Goal: Information Seeking & Learning: Learn about a topic

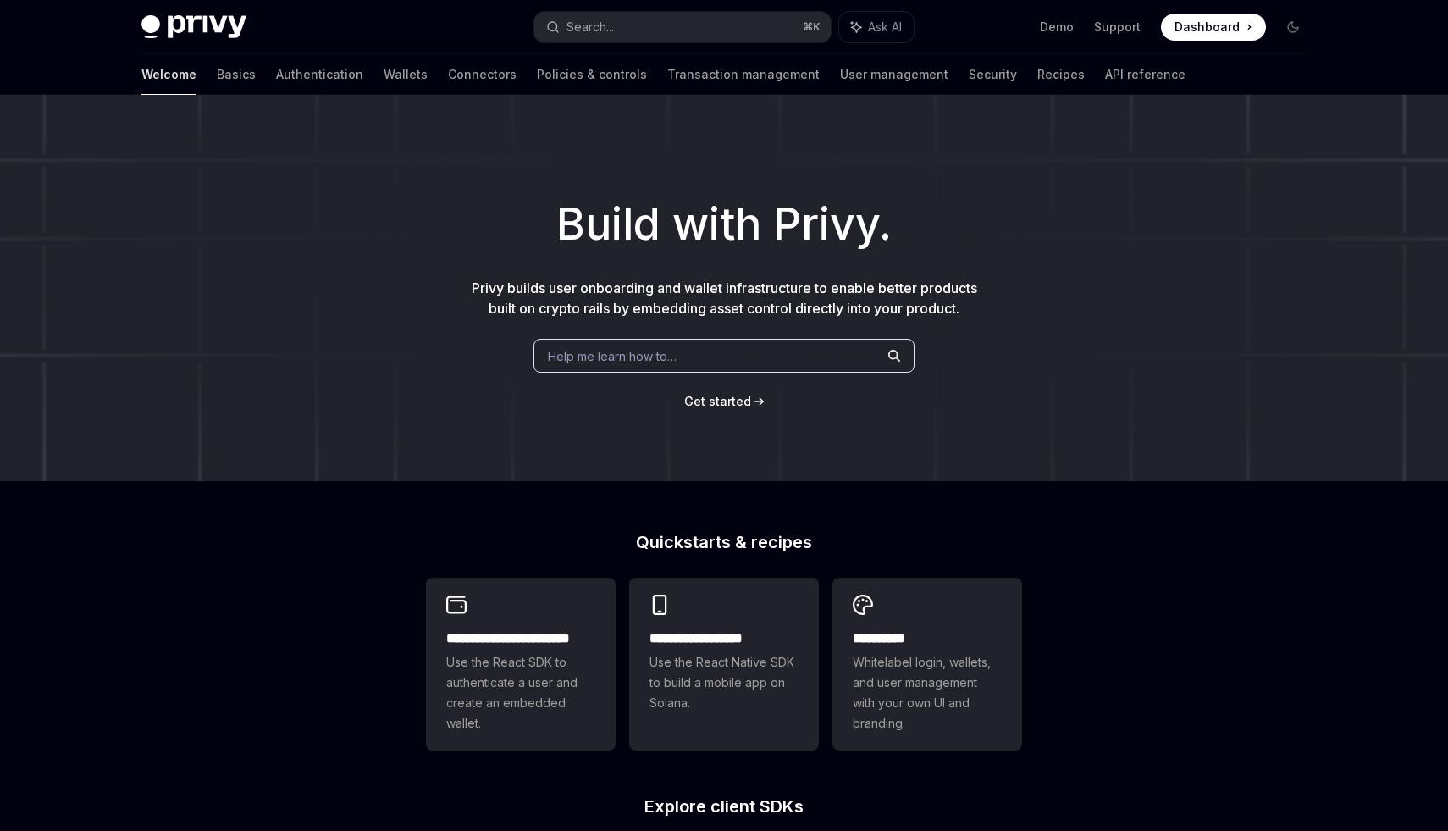
click at [276, 75] on link "Authentication" at bounding box center [319, 74] width 87 height 41
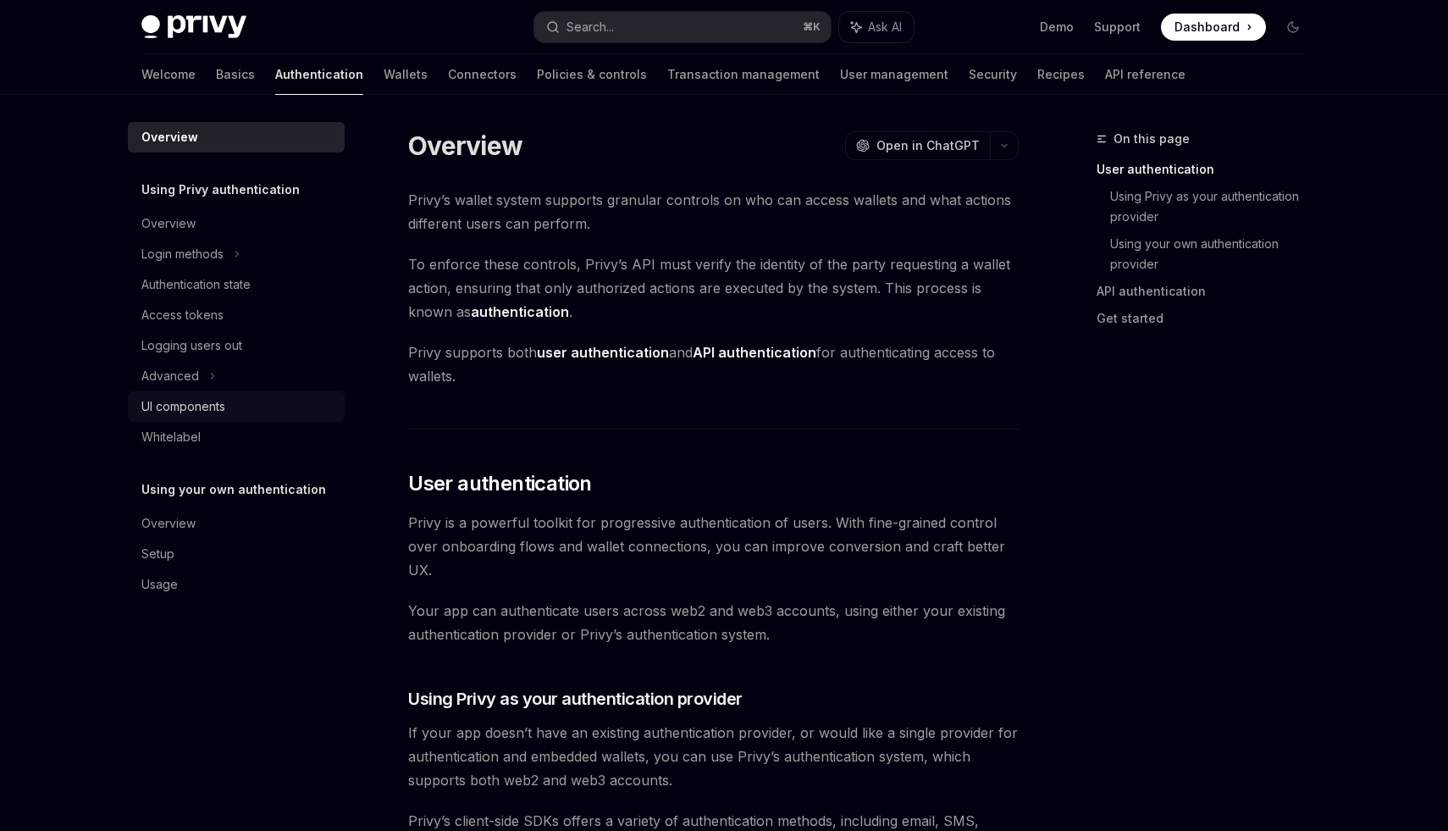
scroll to position [37, 0]
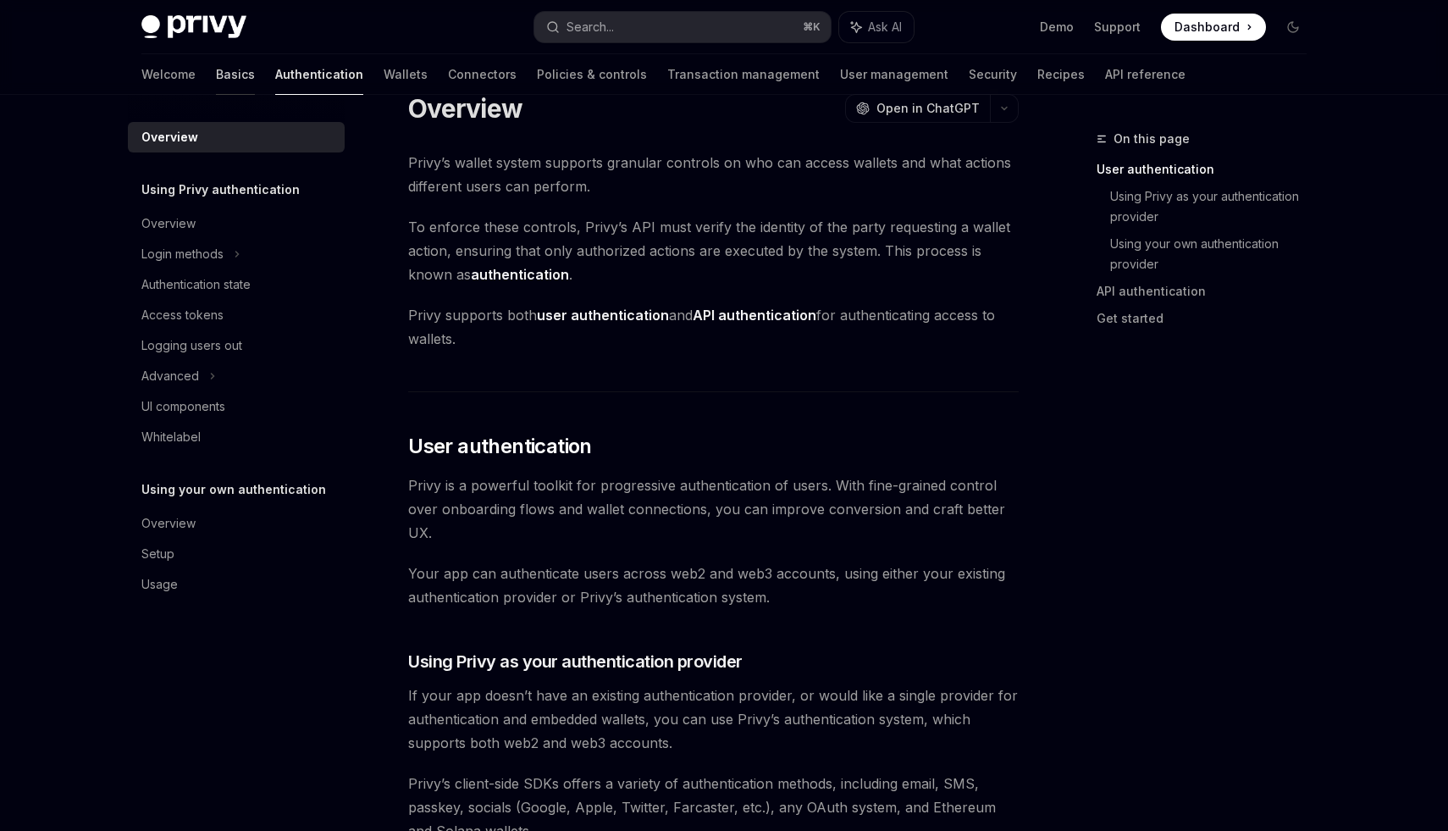
click at [216, 74] on link "Basics" at bounding box center [235, 74] width 39 height 41
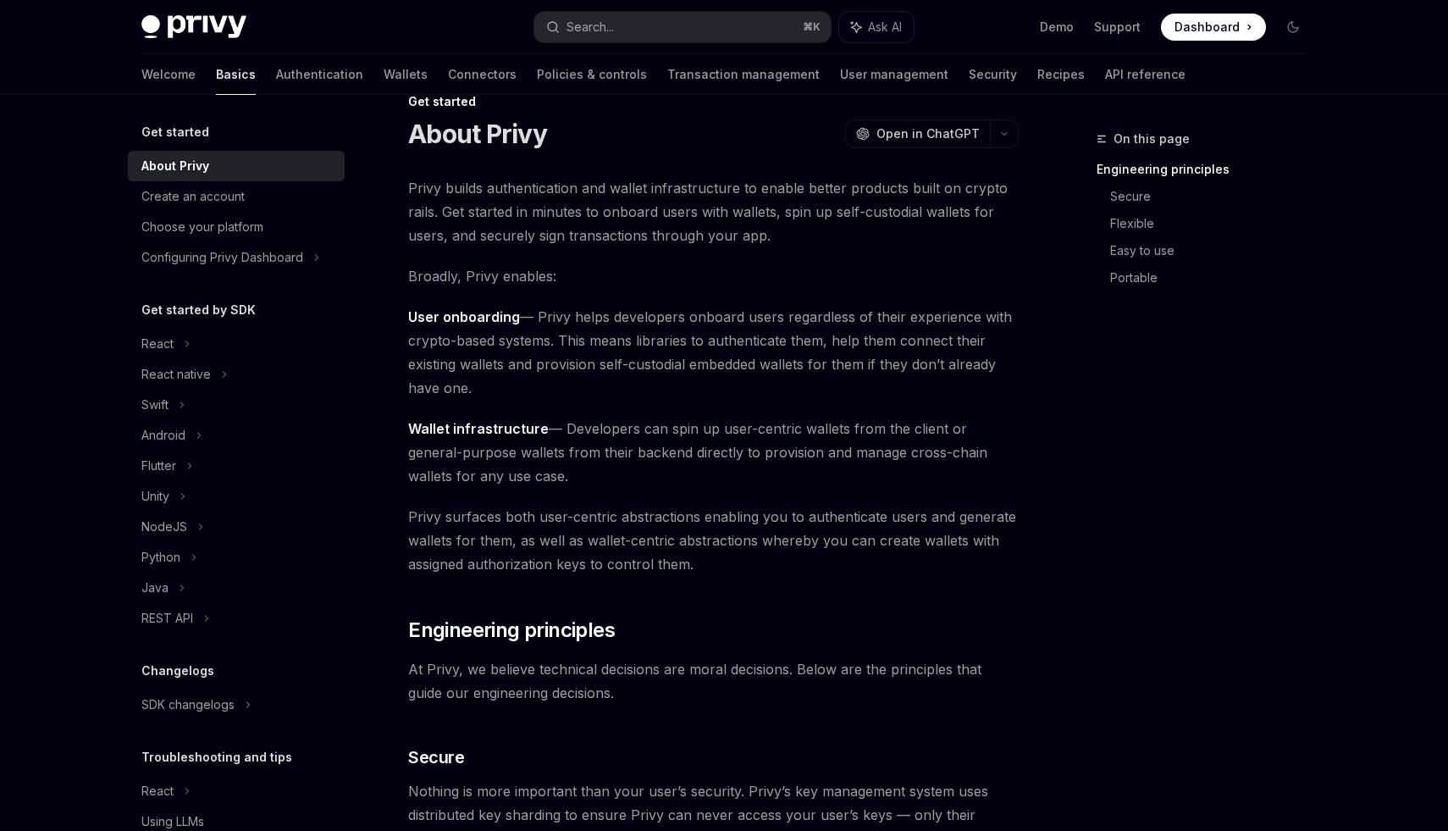
scroll to position [70, 0]
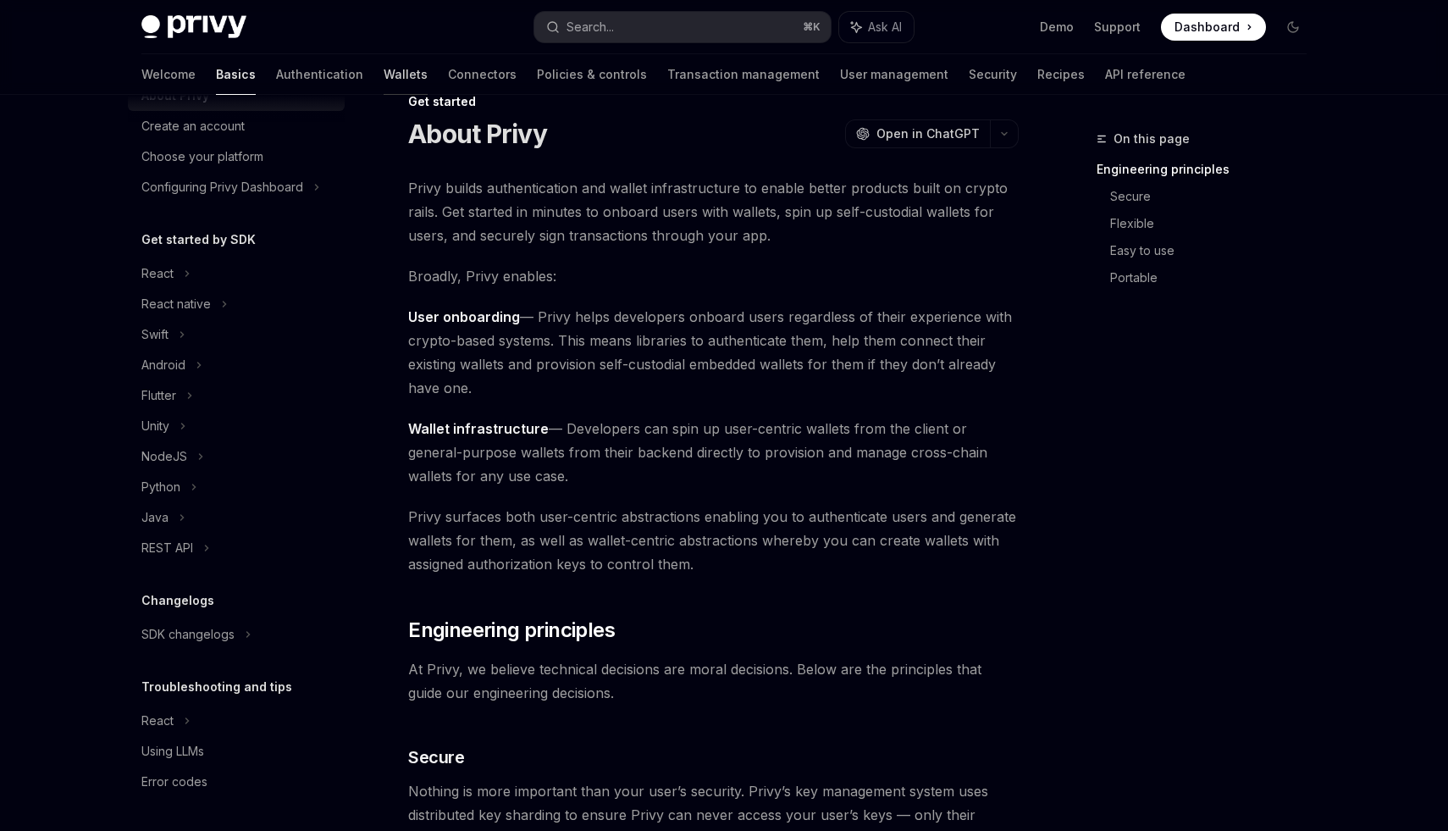
click at [384, 69] on link "Wallets" at bounding box center [406, 74] width 44 height 41
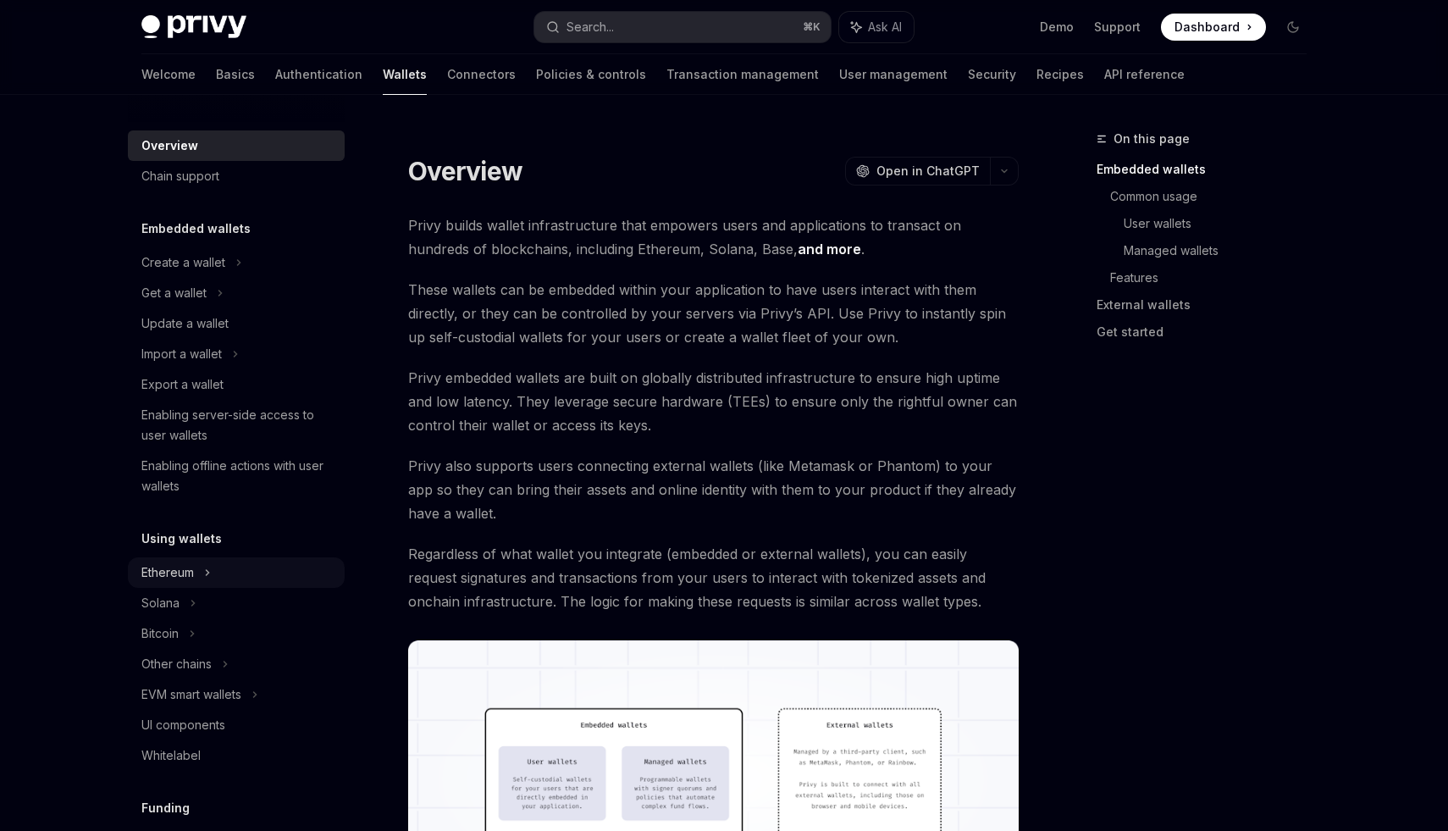
scroll to position [634, 0]
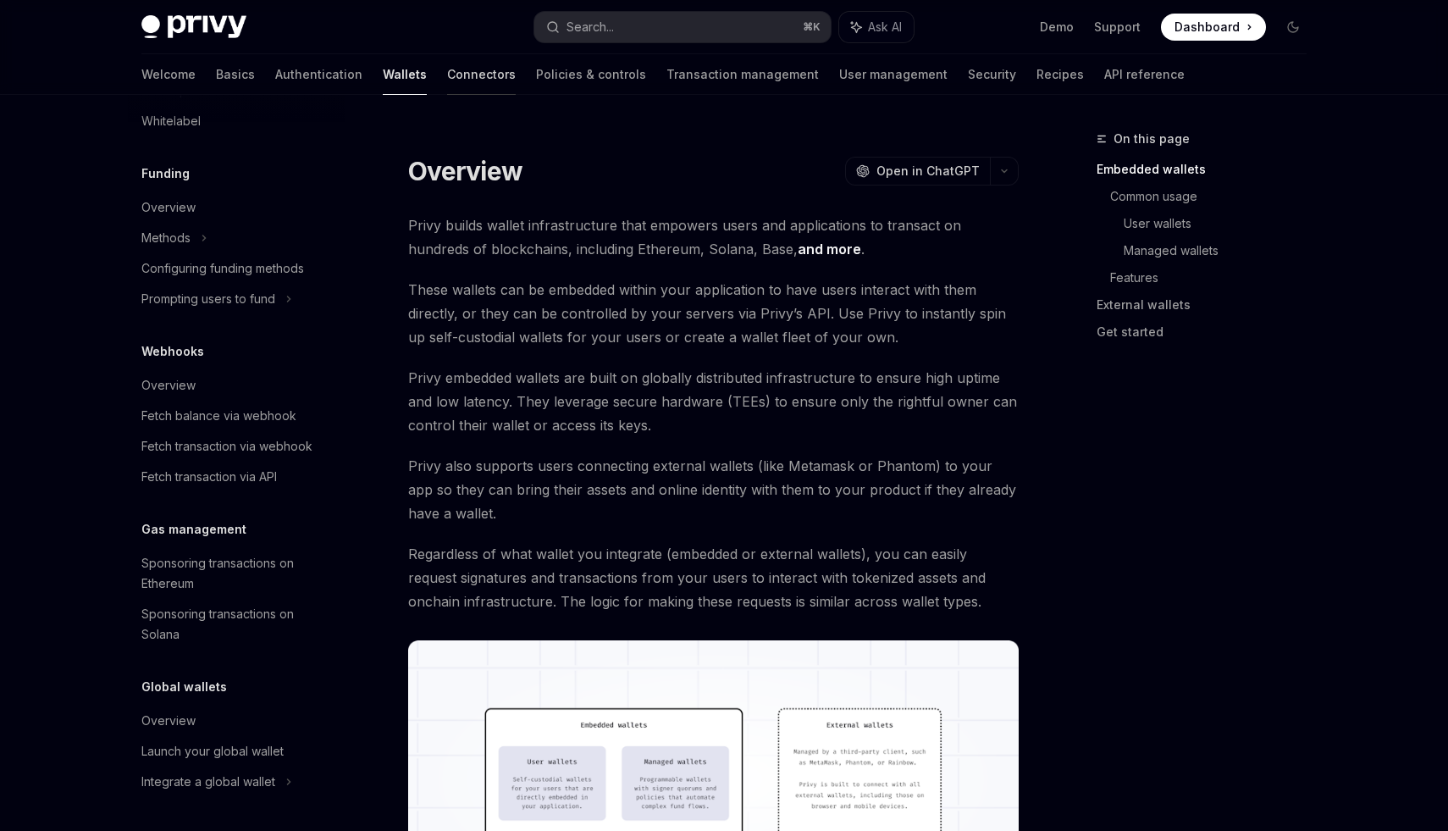
click at [447, 77] on link "Connectors" at bounding box center [481, 74] width 69 height 41
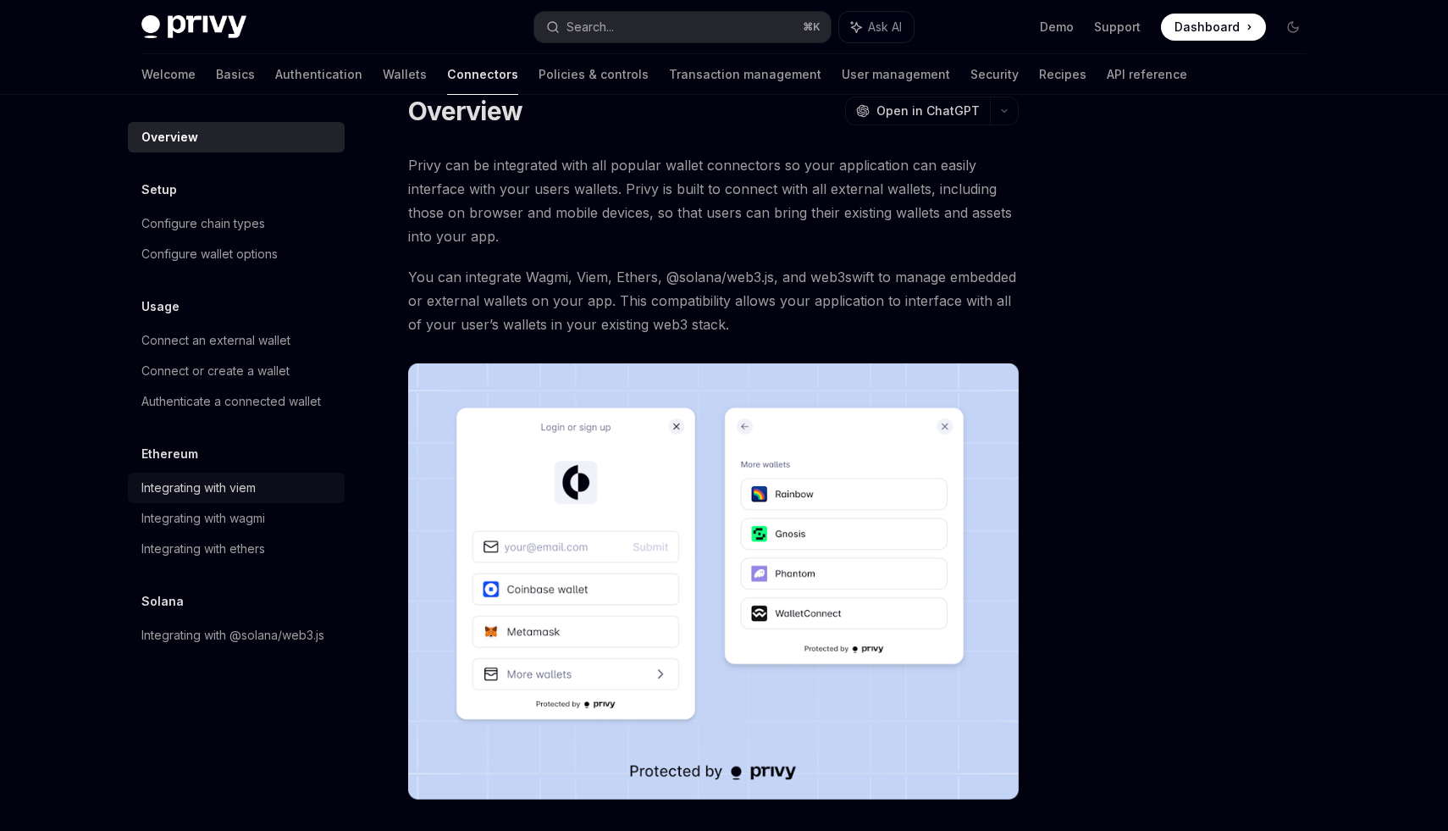
scroll to position [86, 0]
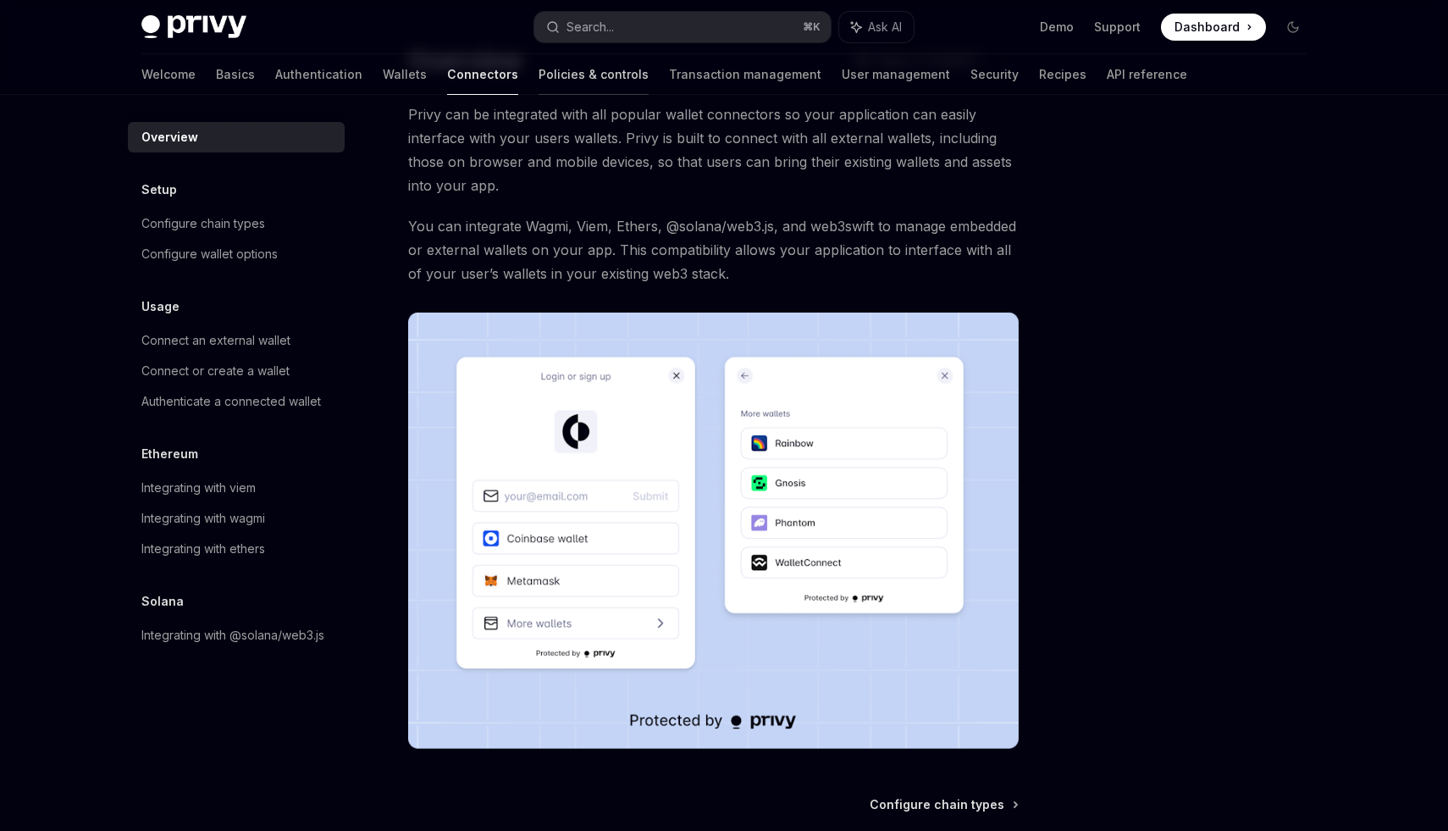
click at [539, 82] on link "Policies & controls" at bounding box center [594, 74] width 110 height 41
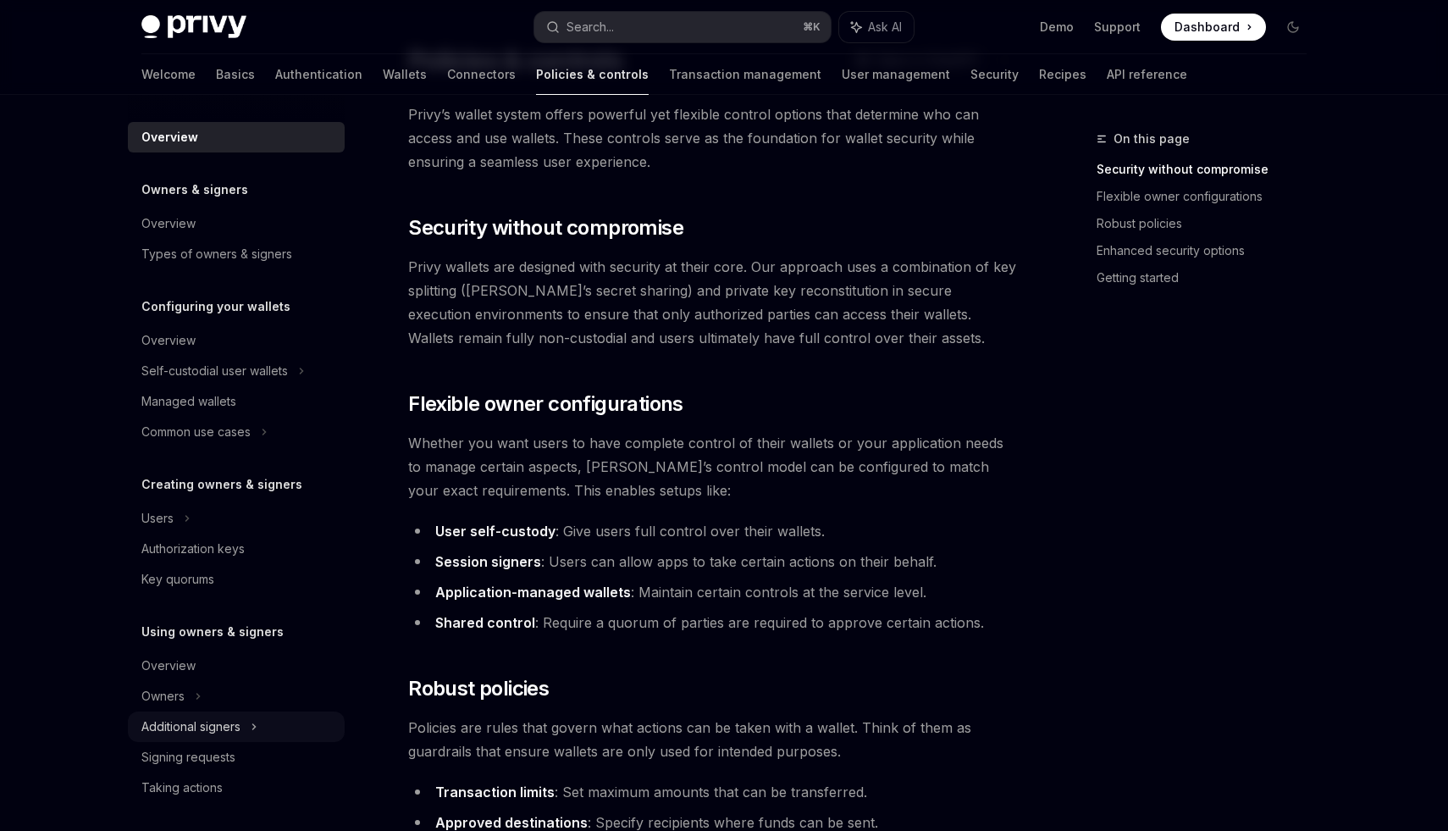
scroll to position [362, 0]
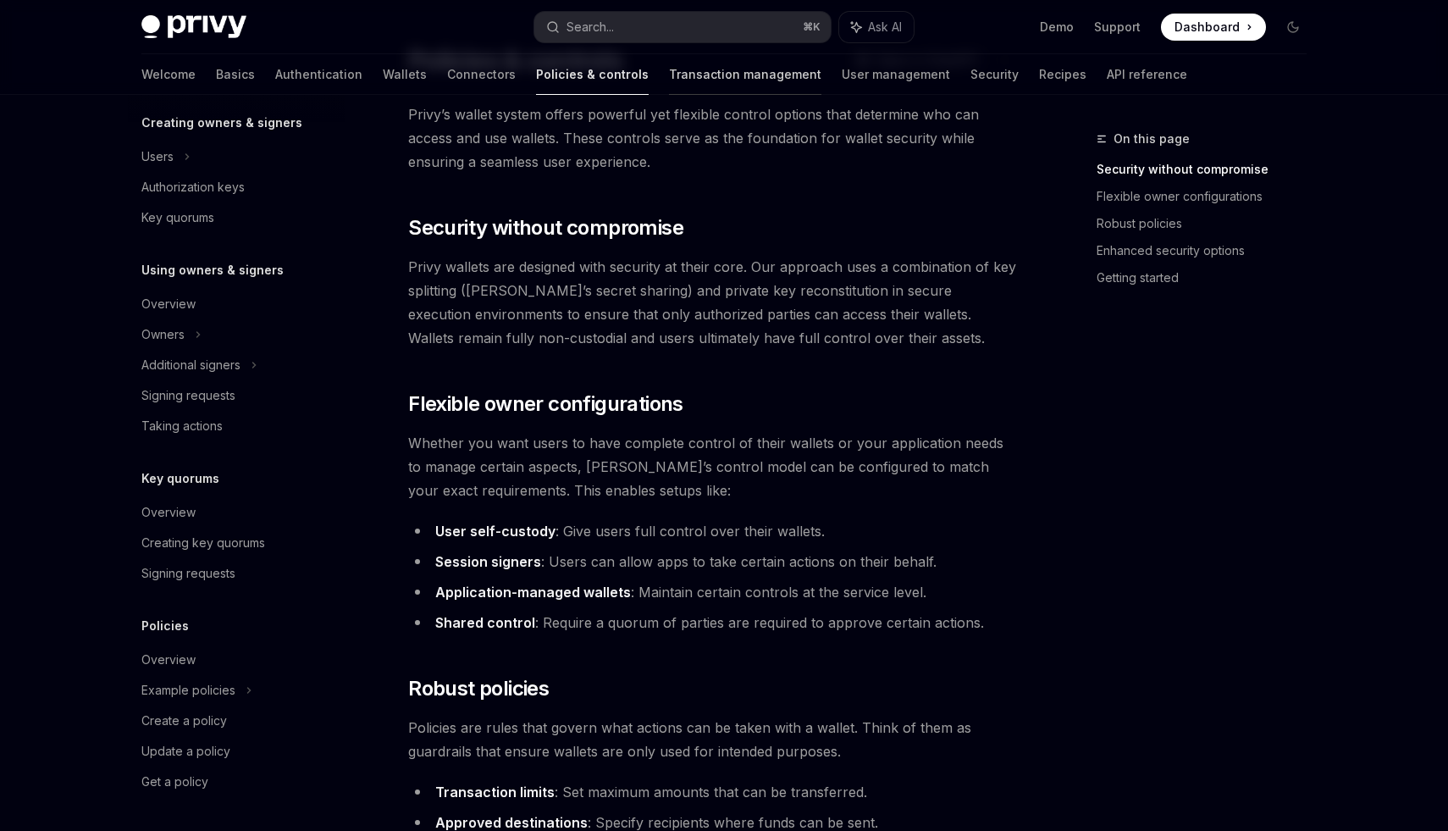
click at [672, 87] on link "Transaction management" at bounding box center [745, 74] width 152 height 41
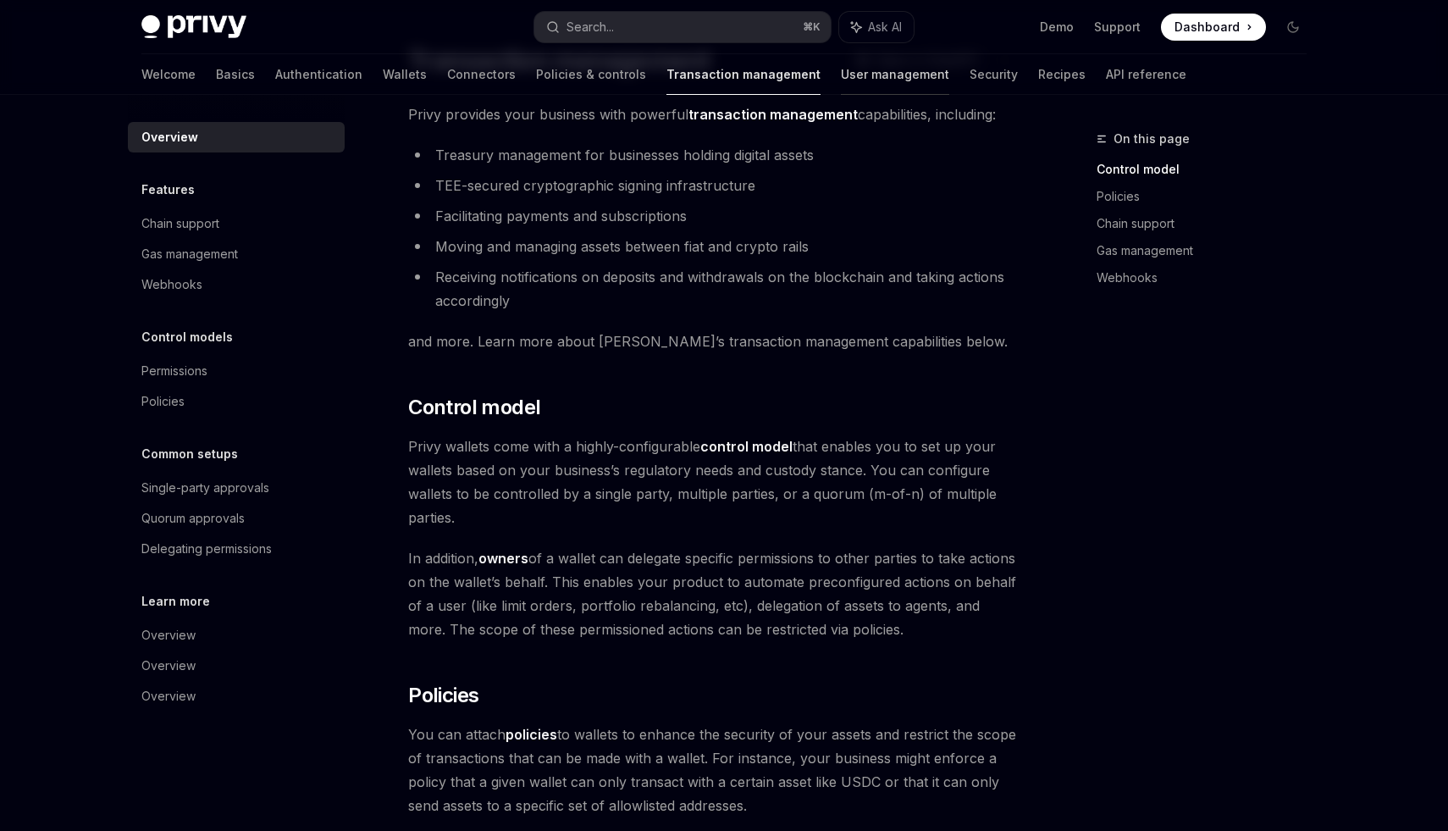
click at [841, 80] on link "User management" at bounding box center [895, 74] width 108 height 41
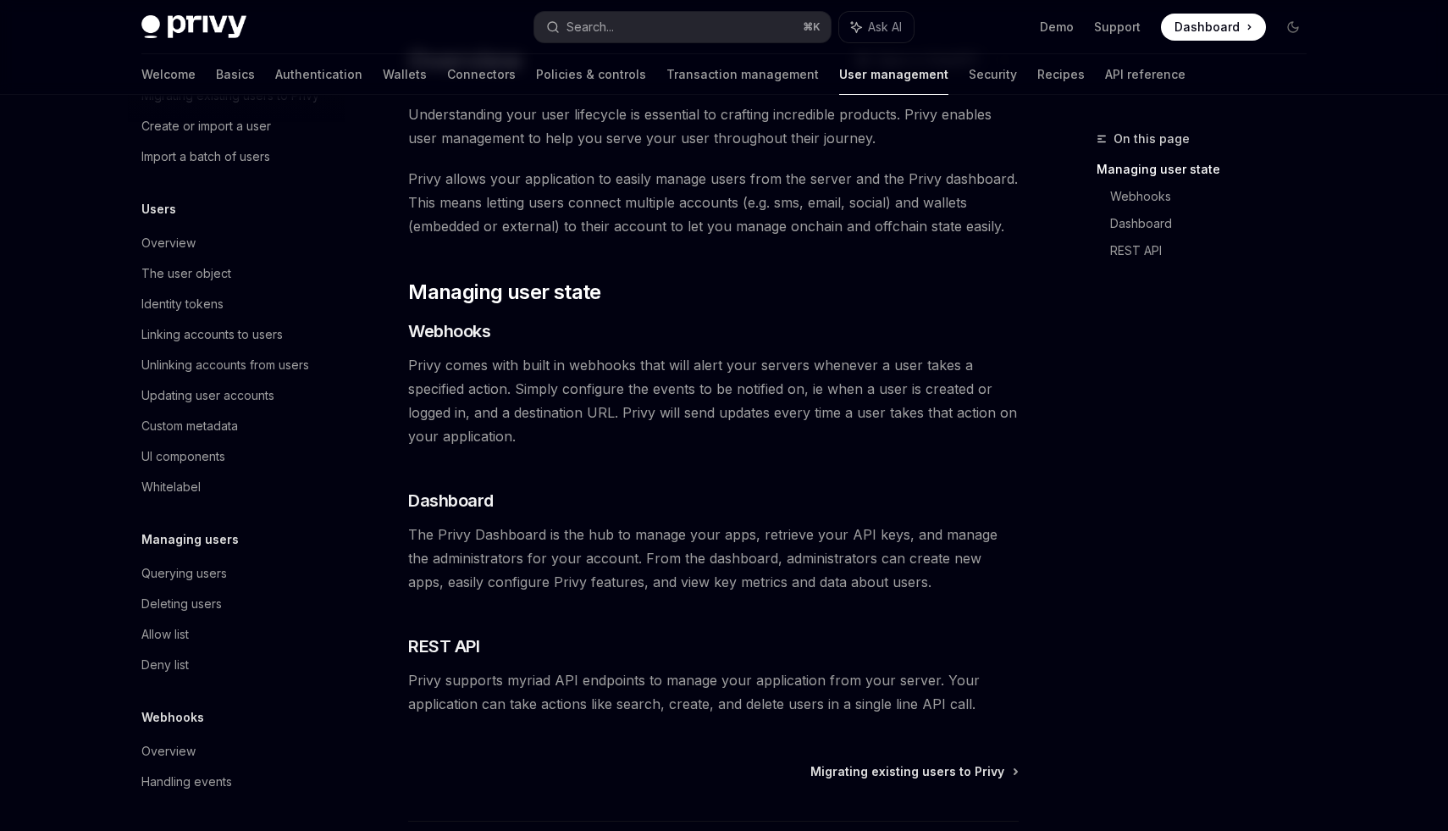
scroll to position [222, 0]
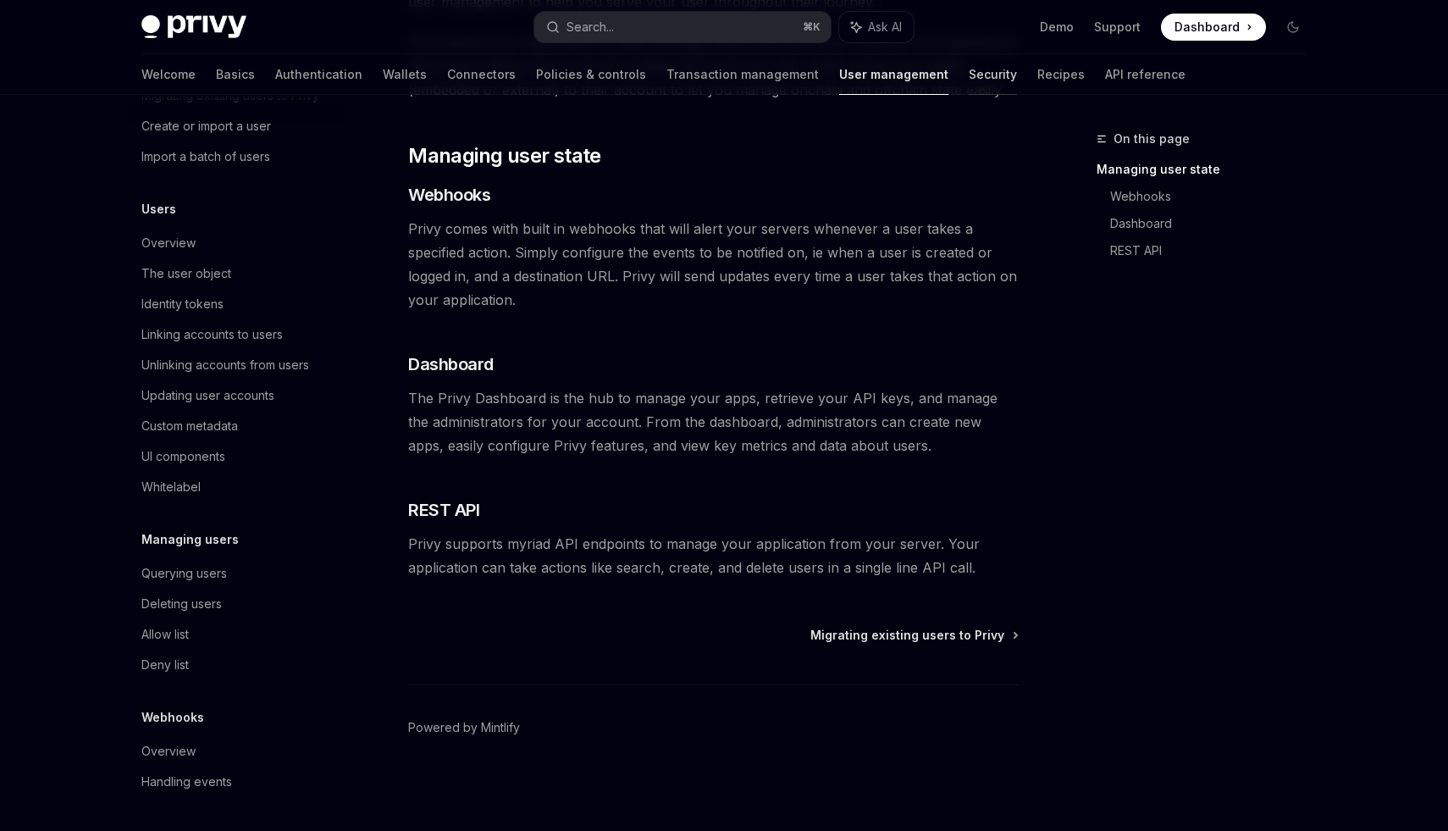
click at [969, 69] on link "Security" at bounding box center [993, 74] width 48 height 41
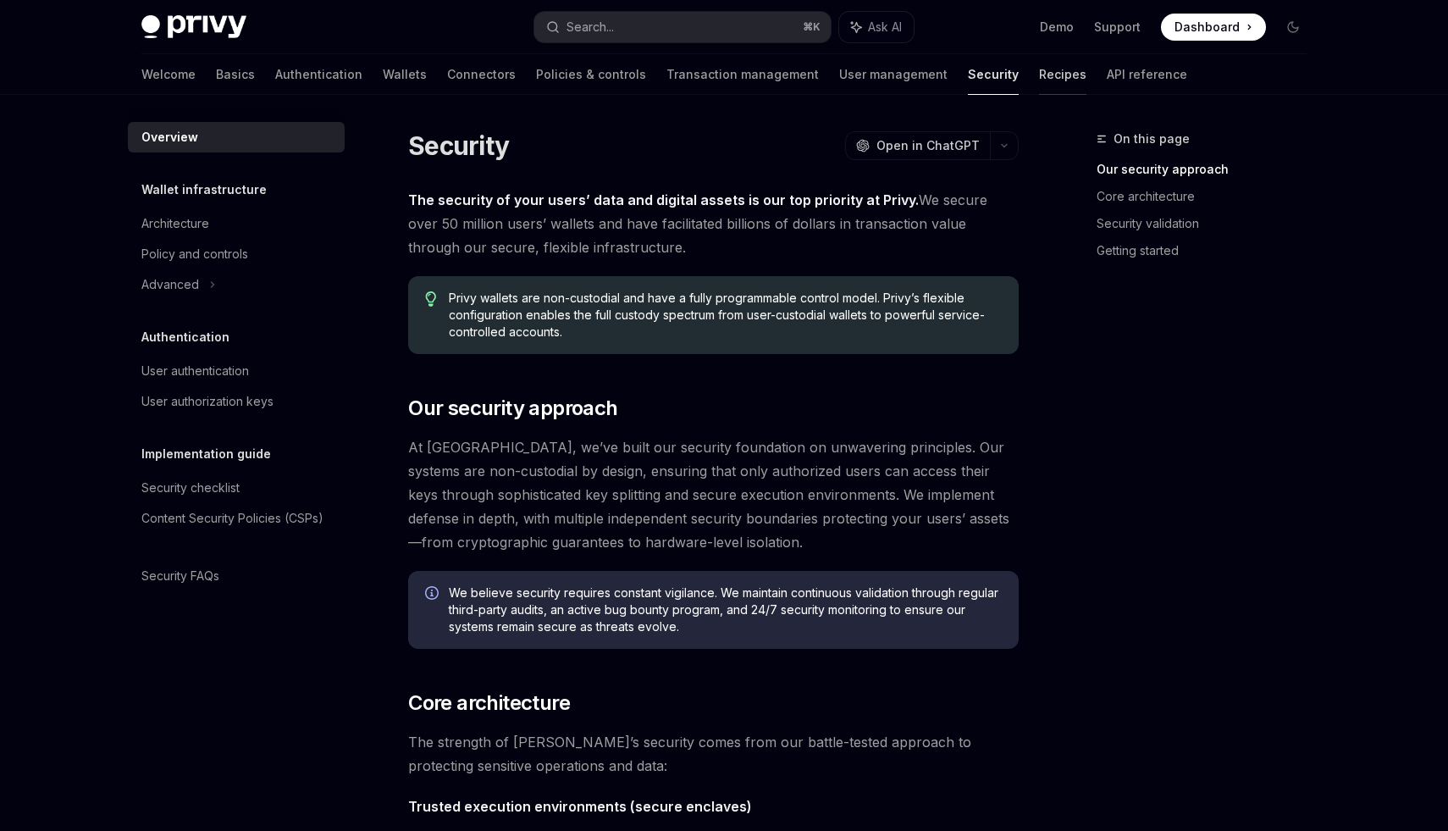
click at [1039, 78] on link "Recipes" at bounding box center [1062, 74] width 47 height 41
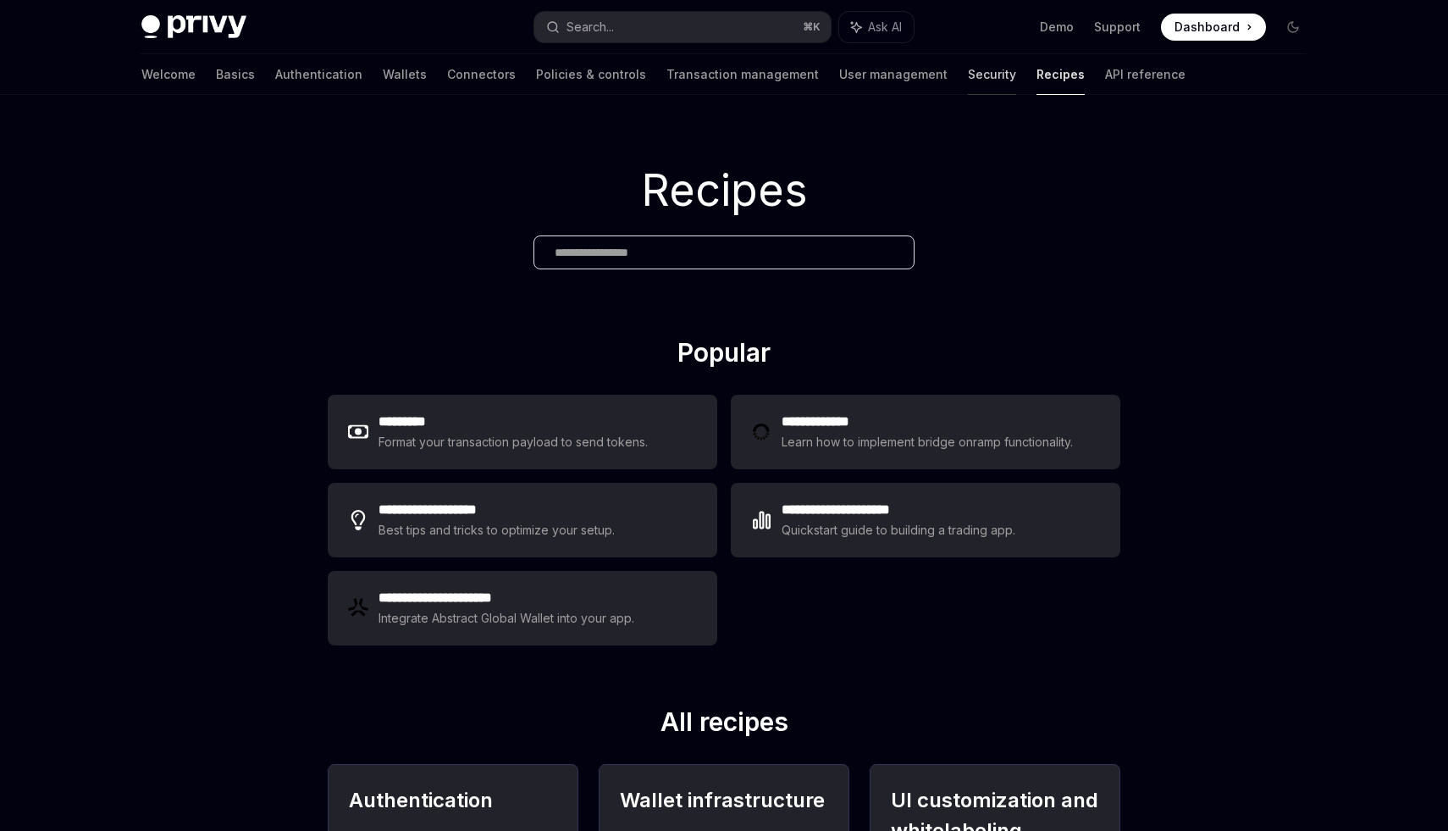
click at [968, 80] on link "Security" at bounding box center [992, 74] width 48 height 41
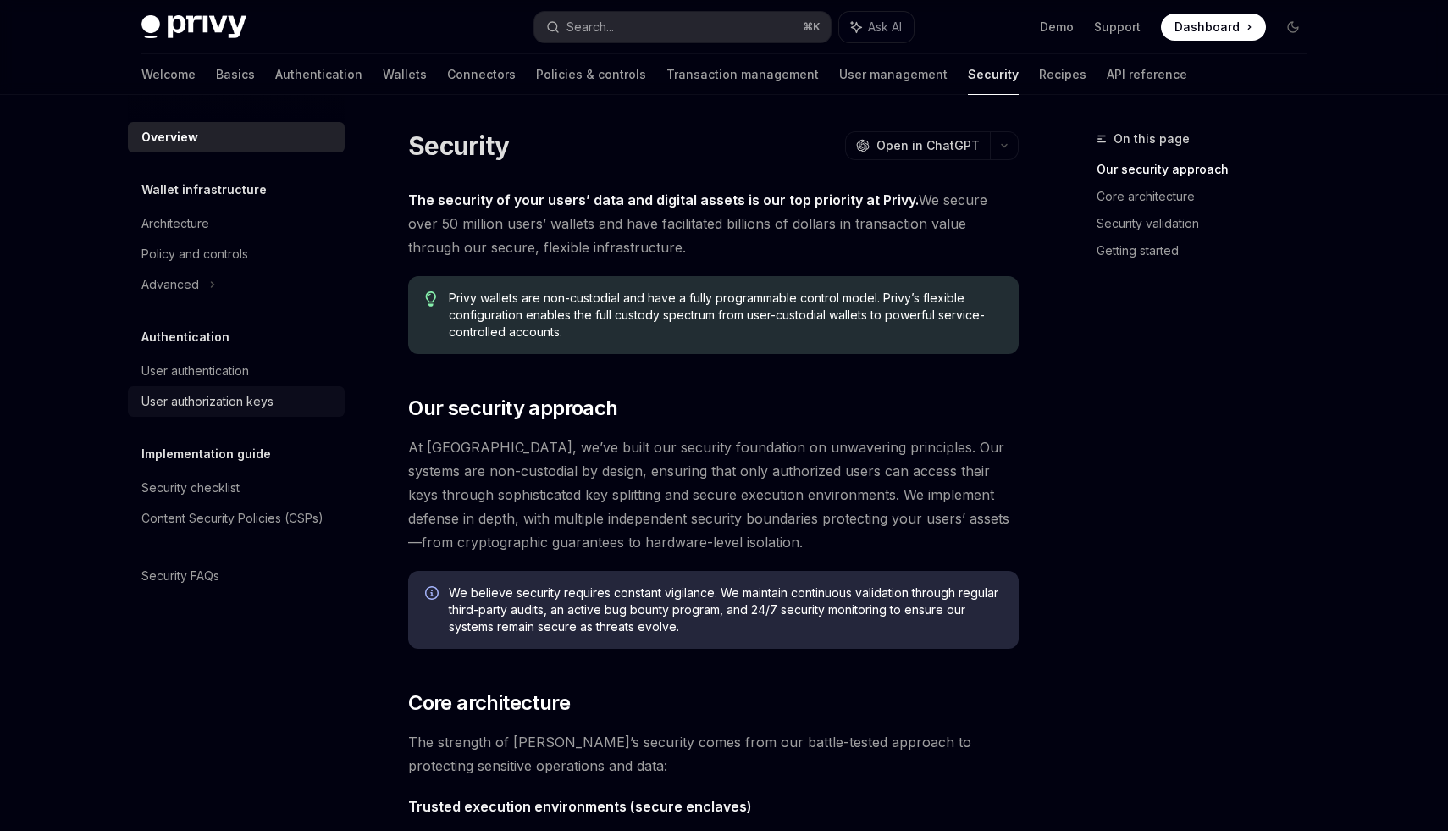
click at [219, 408] on div "User authorization keys" at bounding box center [207, 401] width 132 height 20
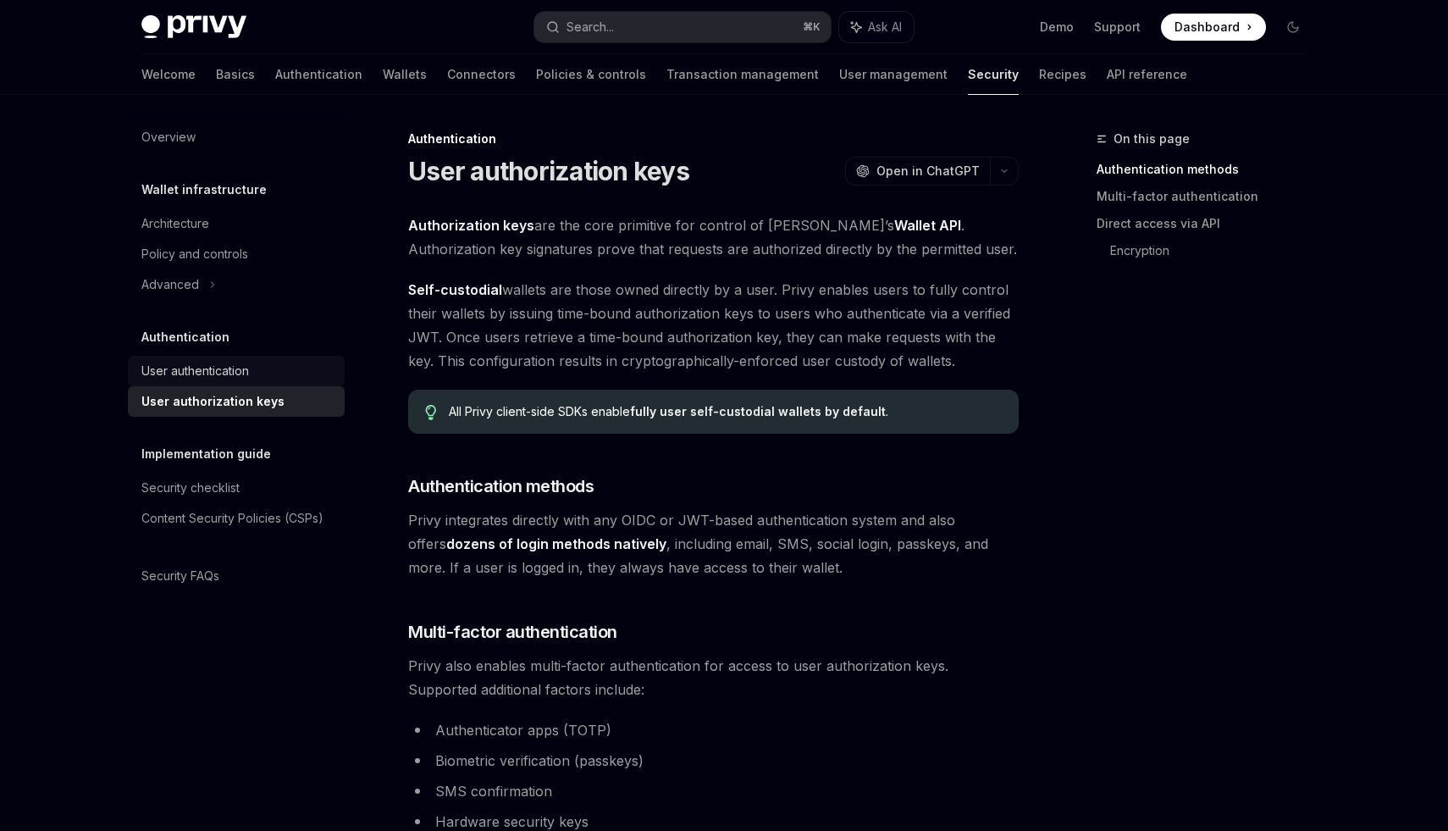
click at [218, 370] on div "User authentication" at bounding box center [195, 371] width 108 height 20
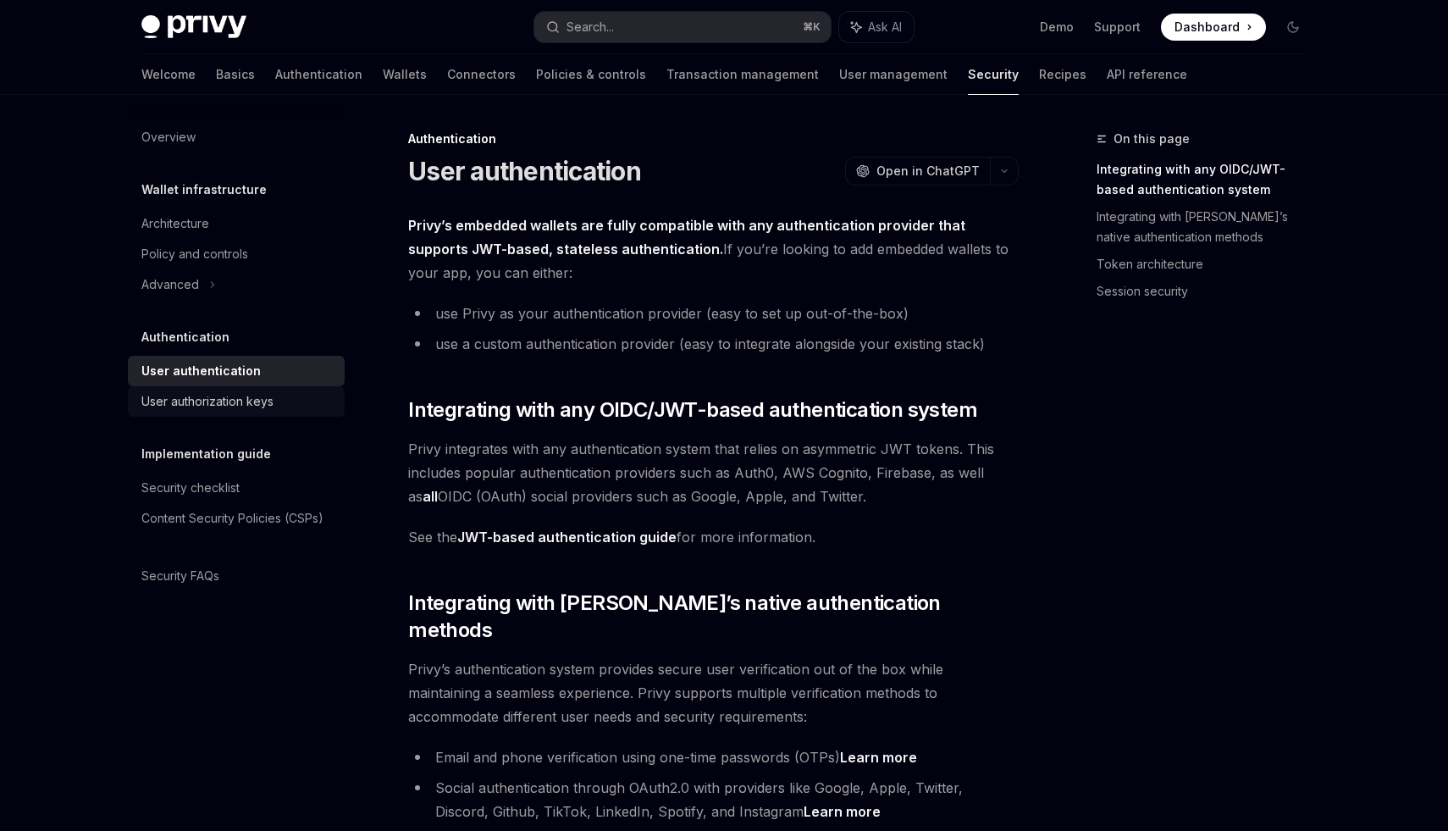
click at [241, 394] on div "User authorization keys" at bounding box center [207, 401] width 132 height 20
type textarea "*"
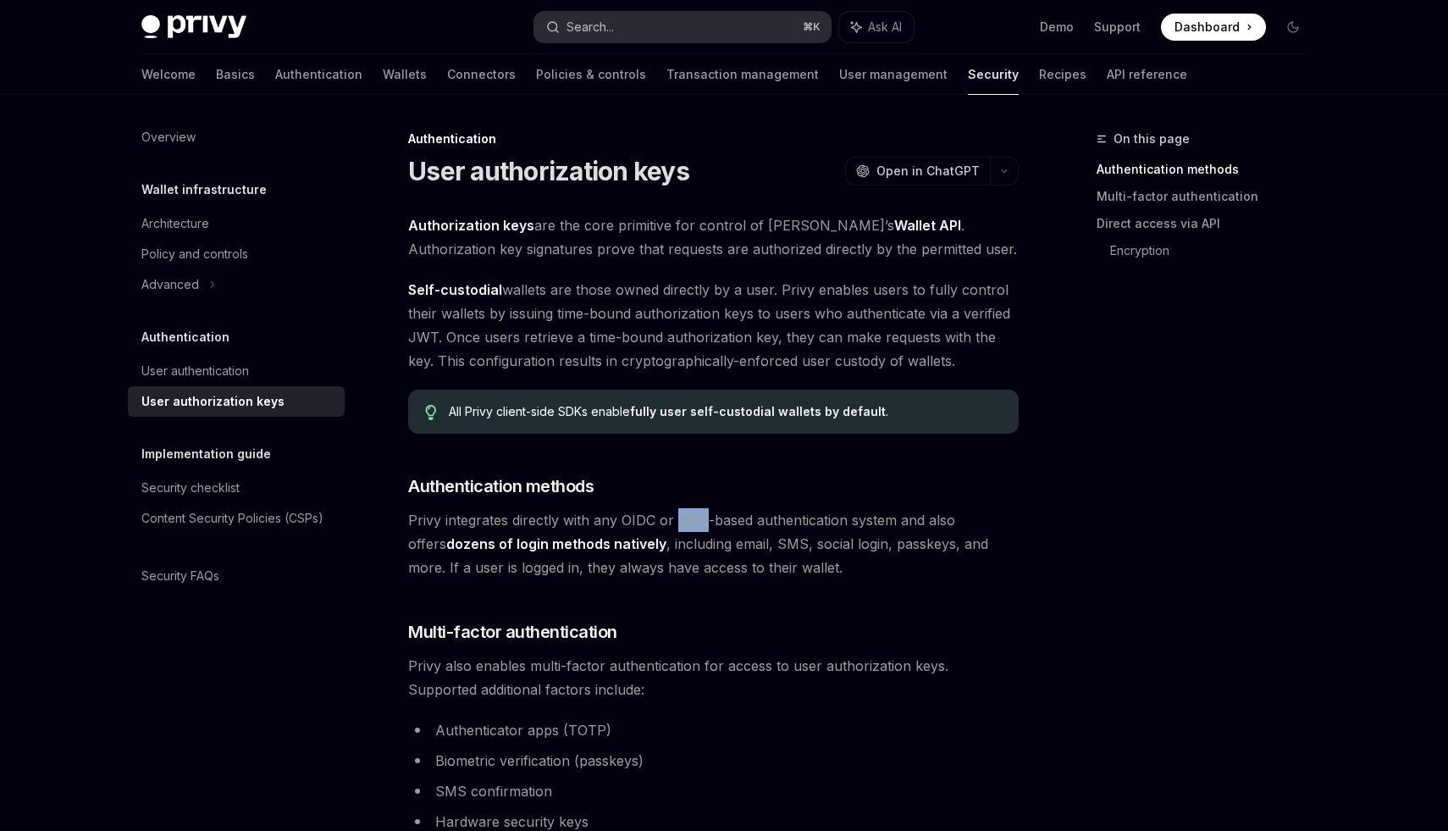
click at [688, 27] on button "Search... ⌘ K" at bounding box center [682, 27] width 296 height 30
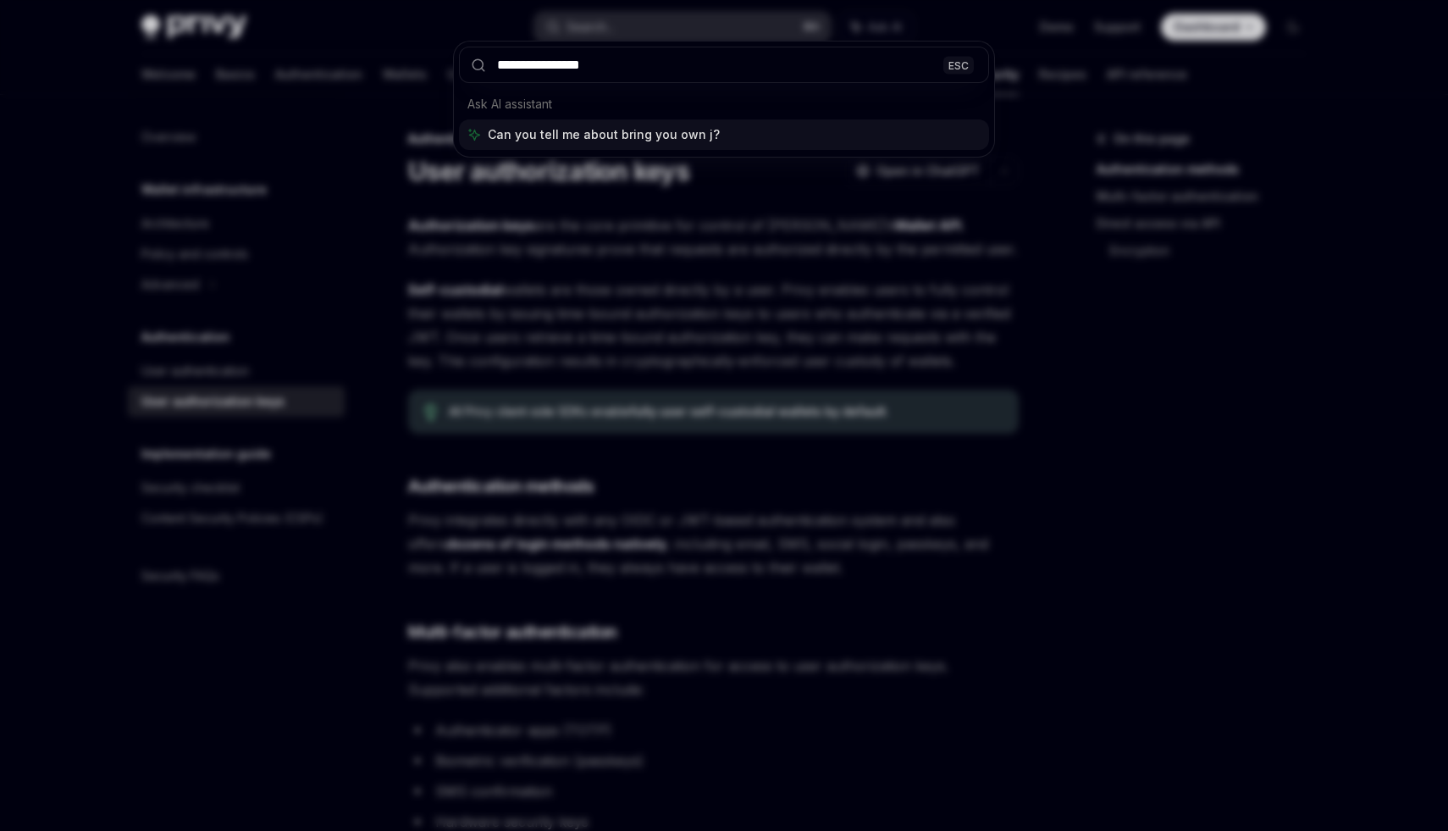
type input "**********"
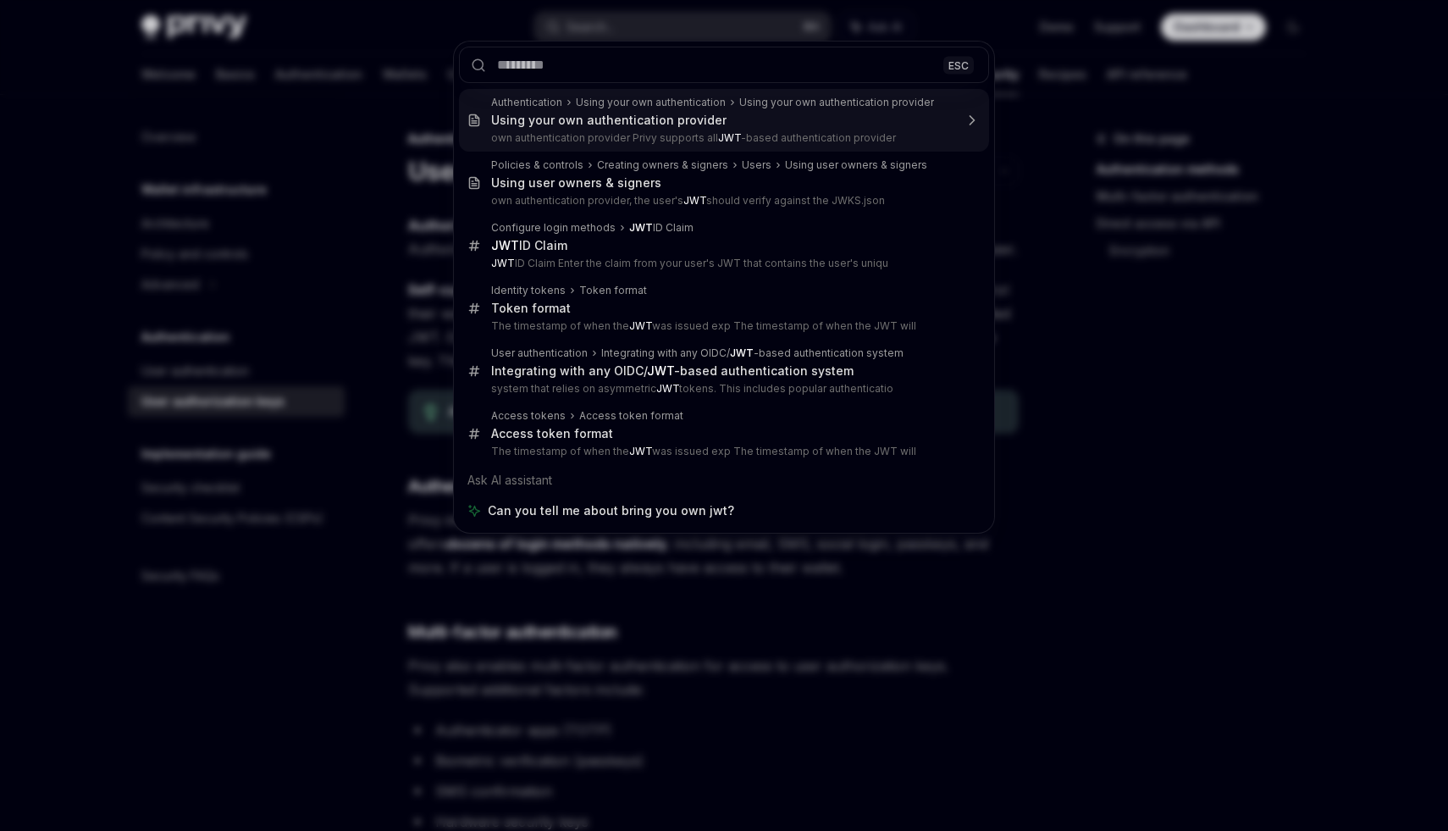
type textarea "*"
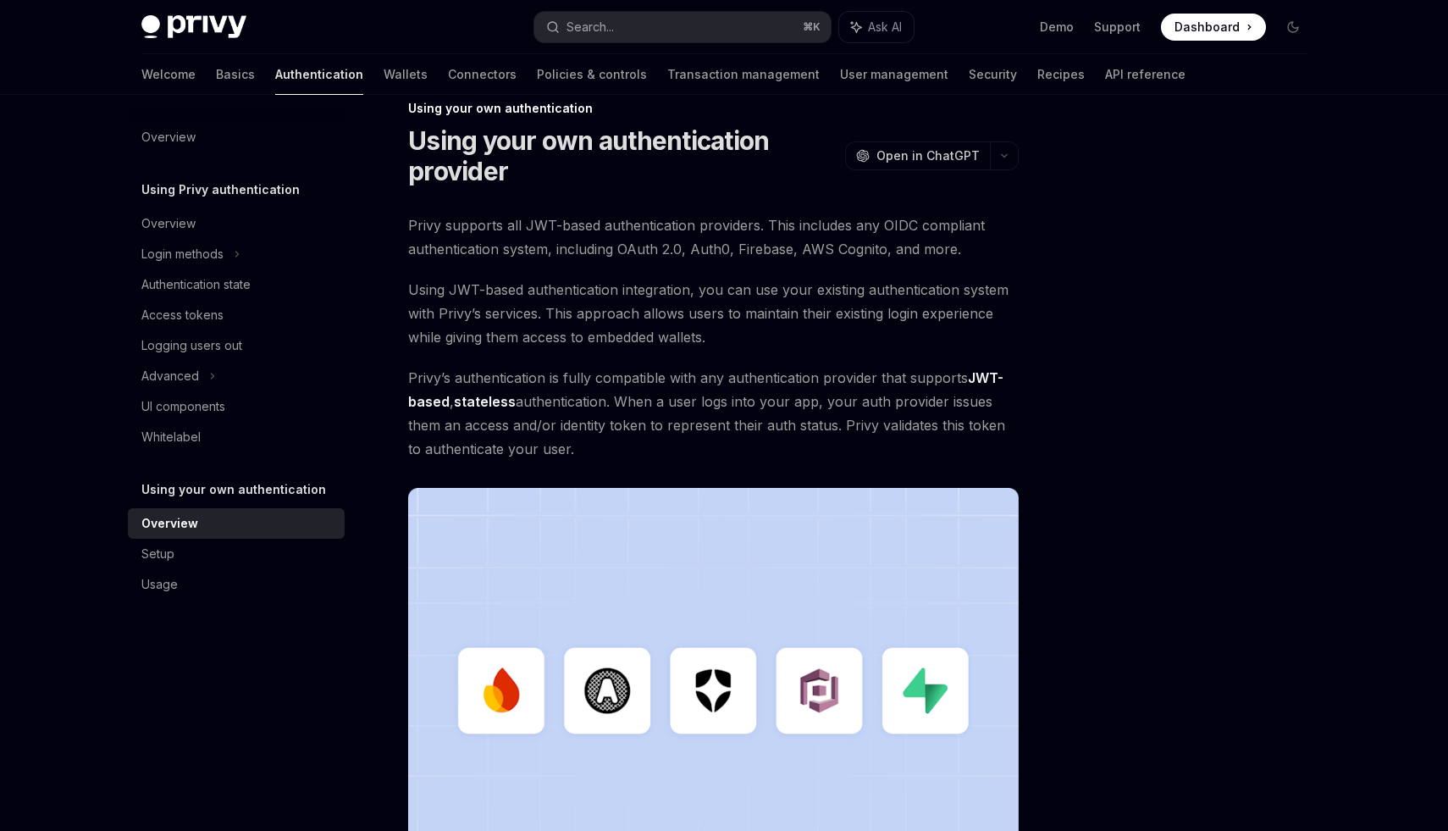
scroll to position [14, 0]
